Goal: Transaction & Acquisition: Download file/media

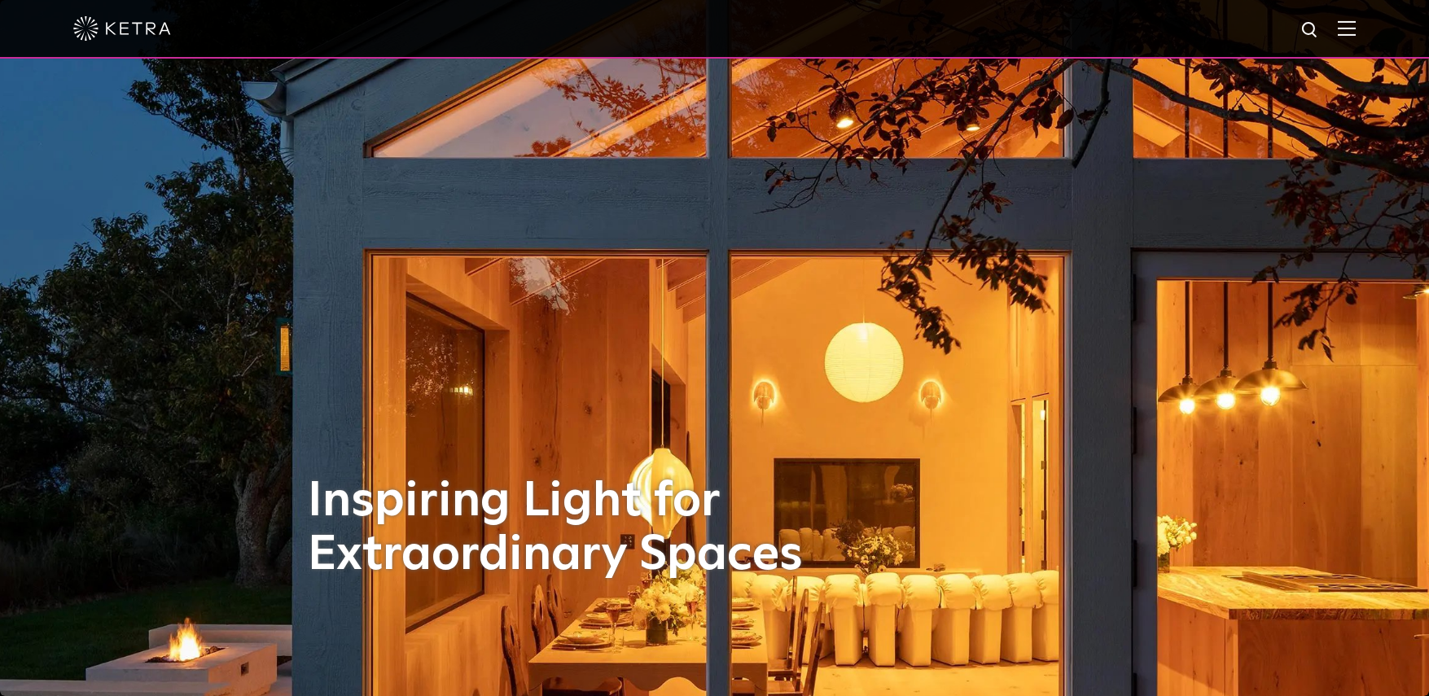
click at [1373, 33] on div at bounding box center [714, 29] width 1429 height 59
click at [1356, 29] on img at bounding box center [1347, 27] width 18 height 15
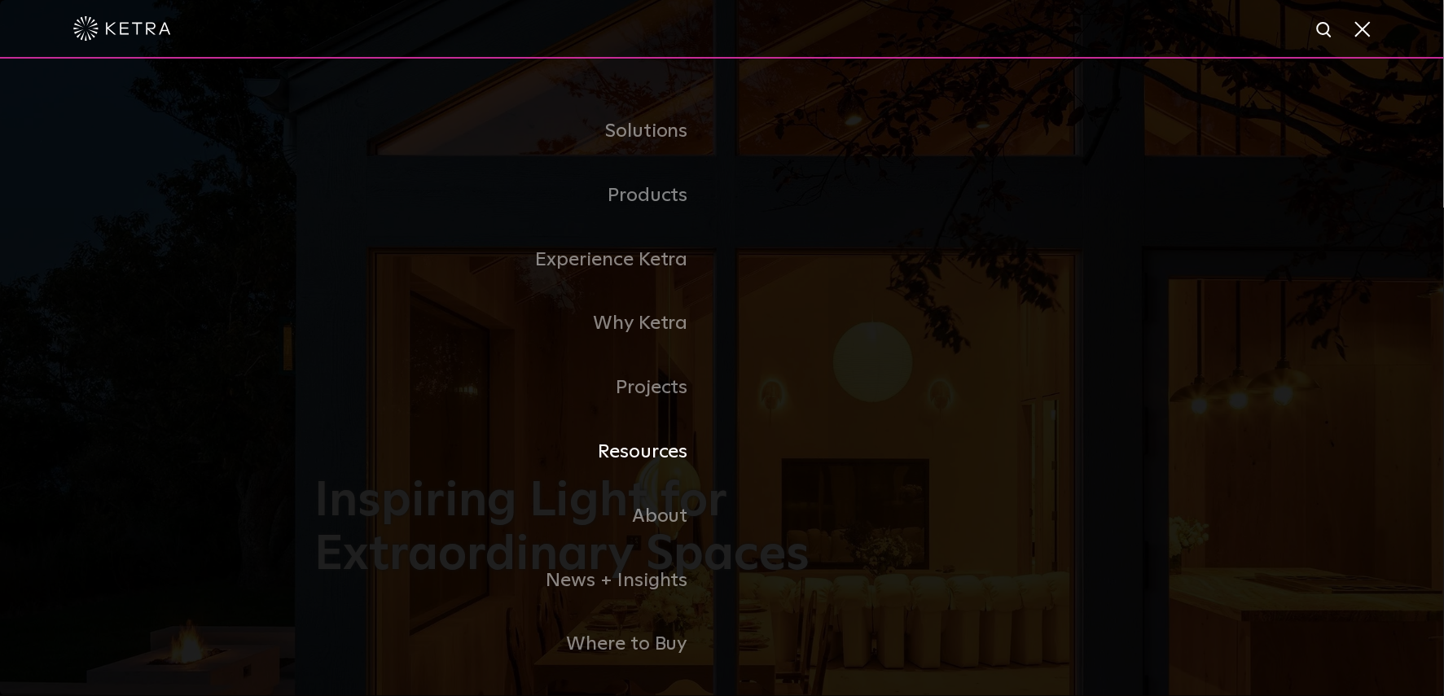
click at [639, 467] on link "Resources" at bounding box center [518, 452] width 407 height 64
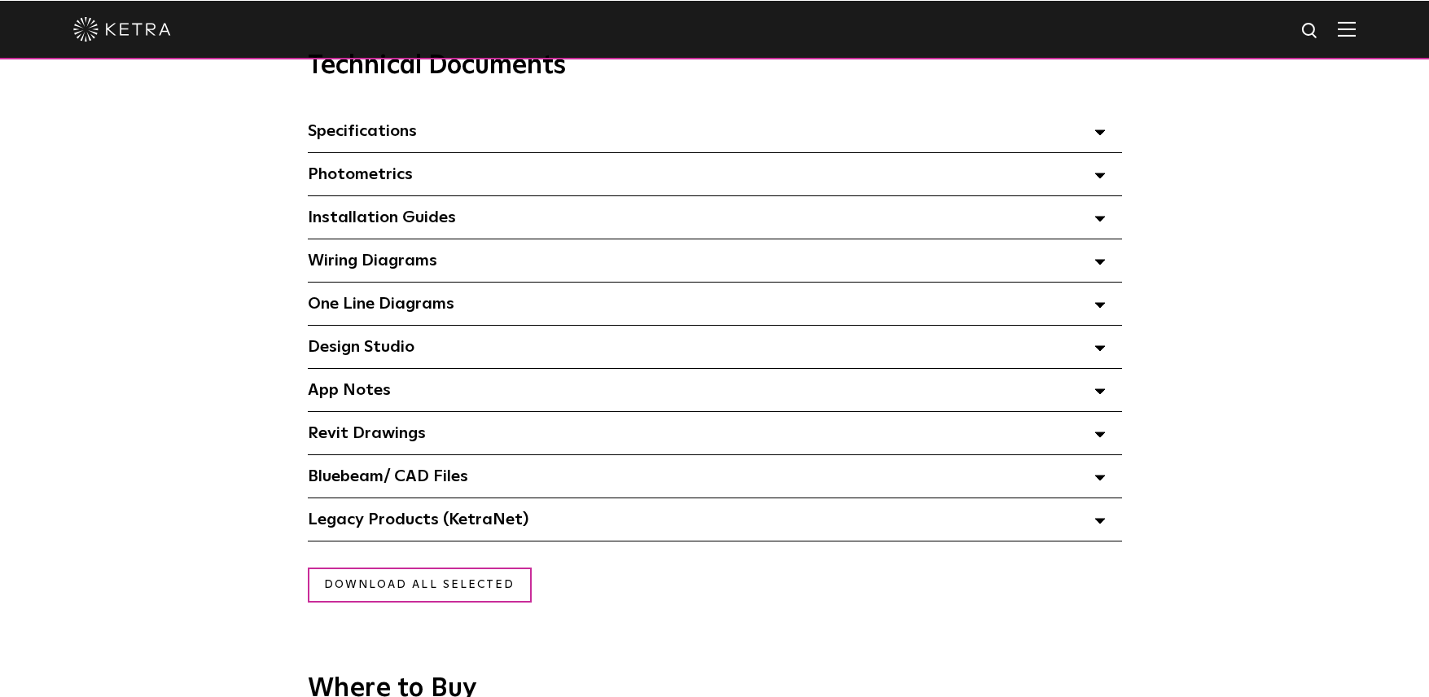
scroll to position [1120, 0]
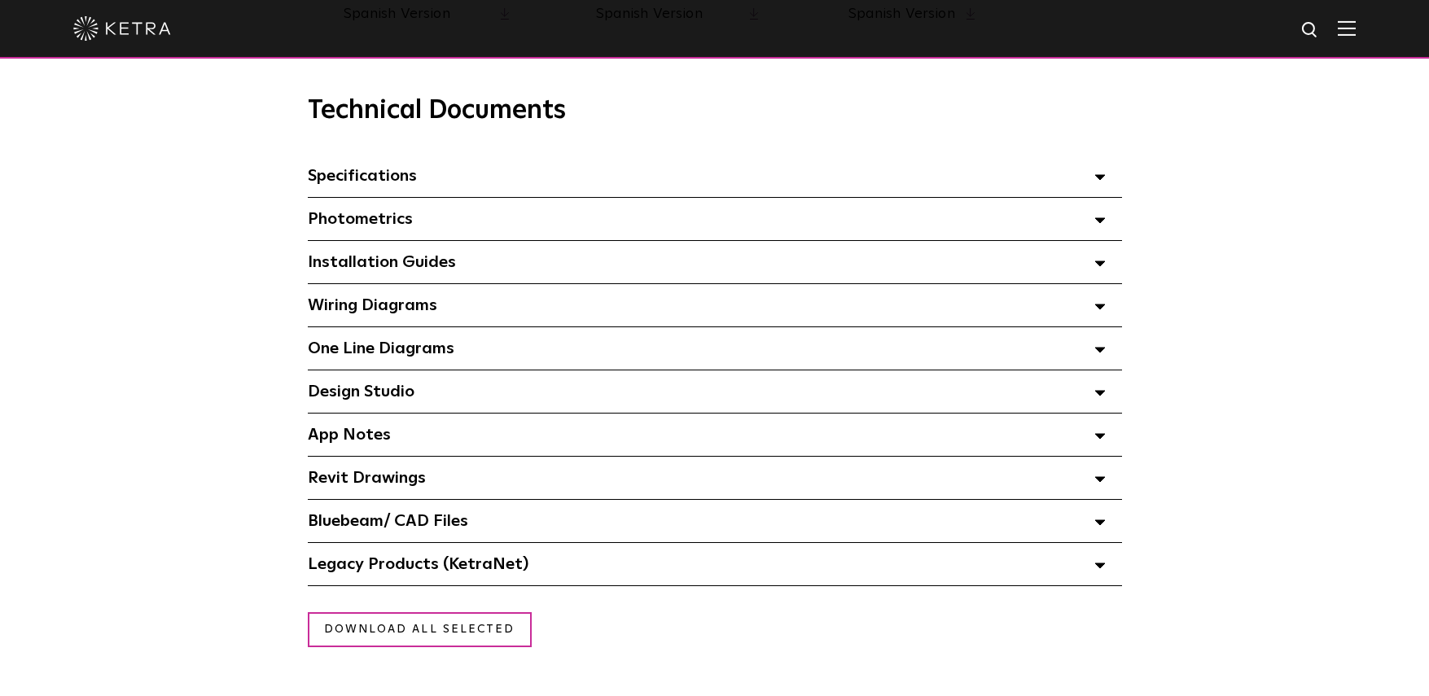
click at [356, 184] on span "Specifications Select checkboxes to use the bulk download option below" at bounding box center [362, 176] width 109 height 16
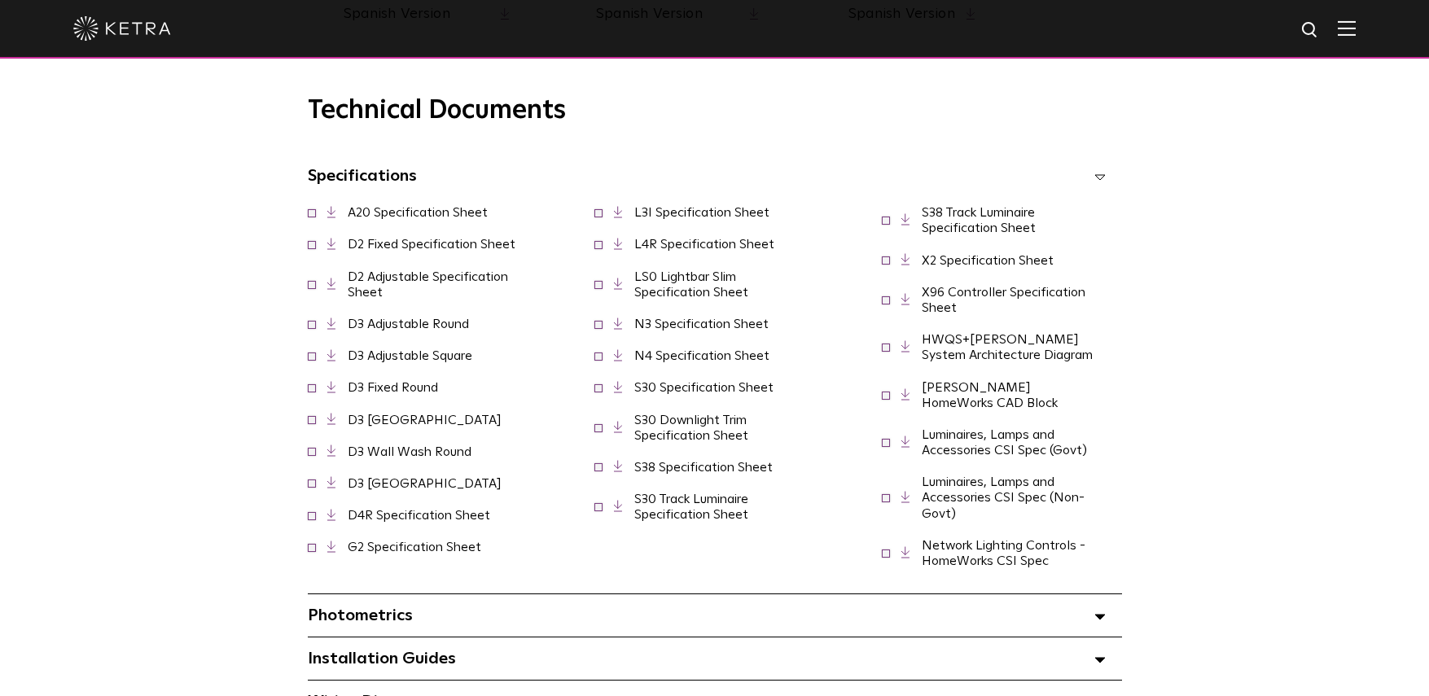
click at [401, 511] on link "D4R Specification Sheet" at bounding box center [419, 515] width 143 height 13
click at [670, 442] on link "S30 Downlight Trim Specification Sheet" at bounding box center [691, 428] width 114 height 29
